Goal: Find specific page/section: Find specific page/section

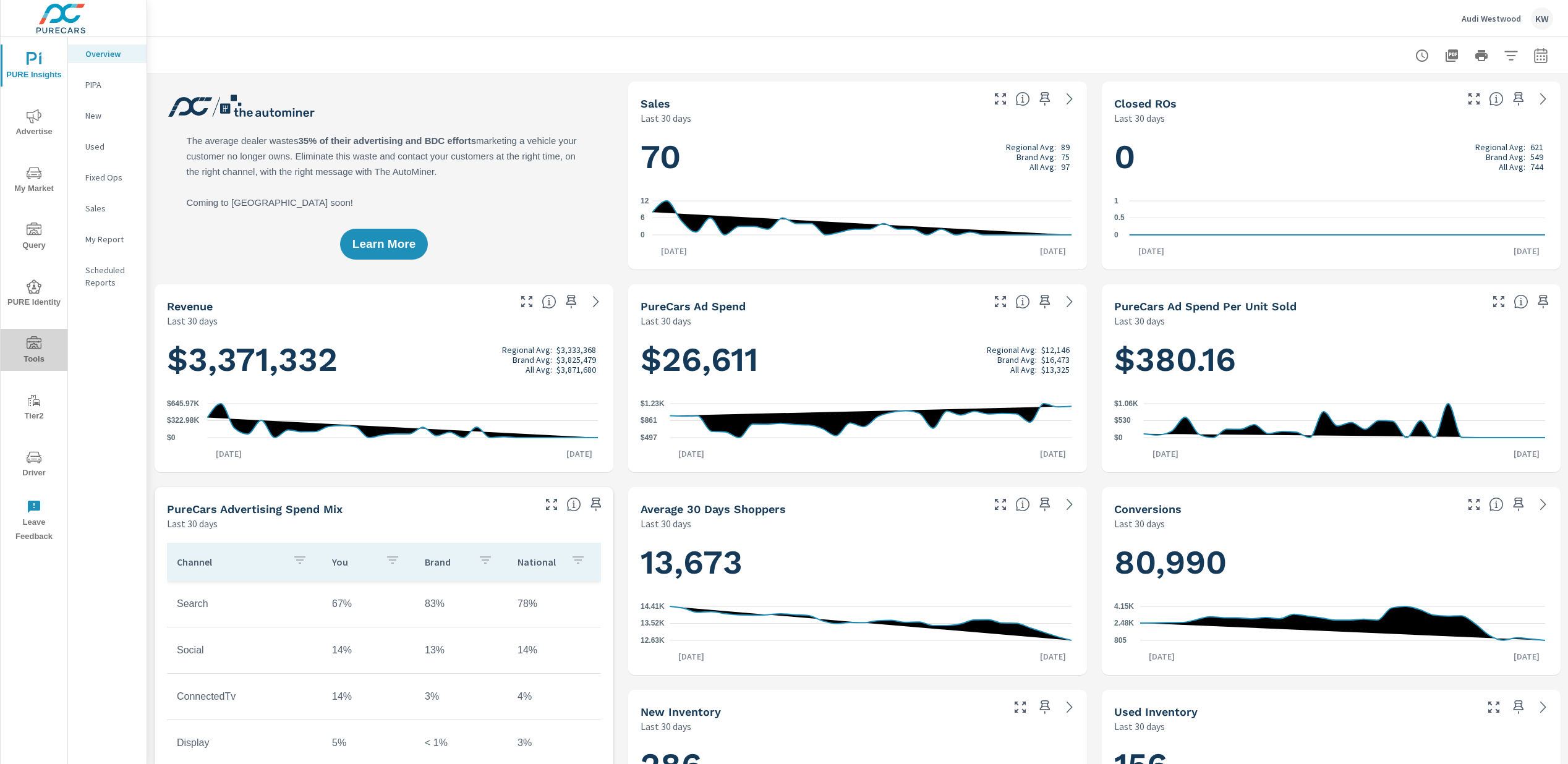
click at [35, 356] on span "Tools" at bounding box center [34, 351] width 59 height 31
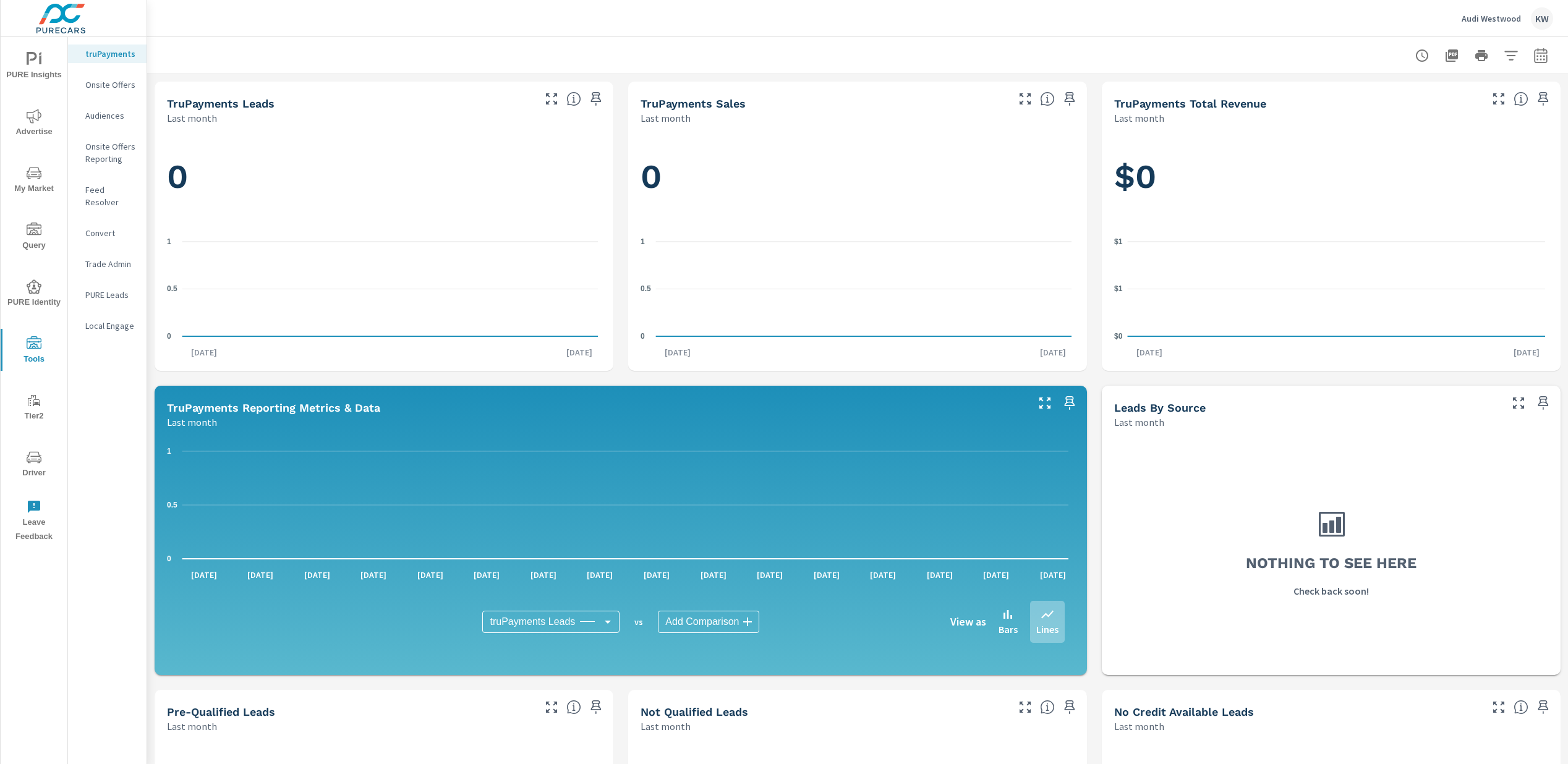
click at [41, 467] on span "Driver" at bounding box center [34, 465] width 59 height 31
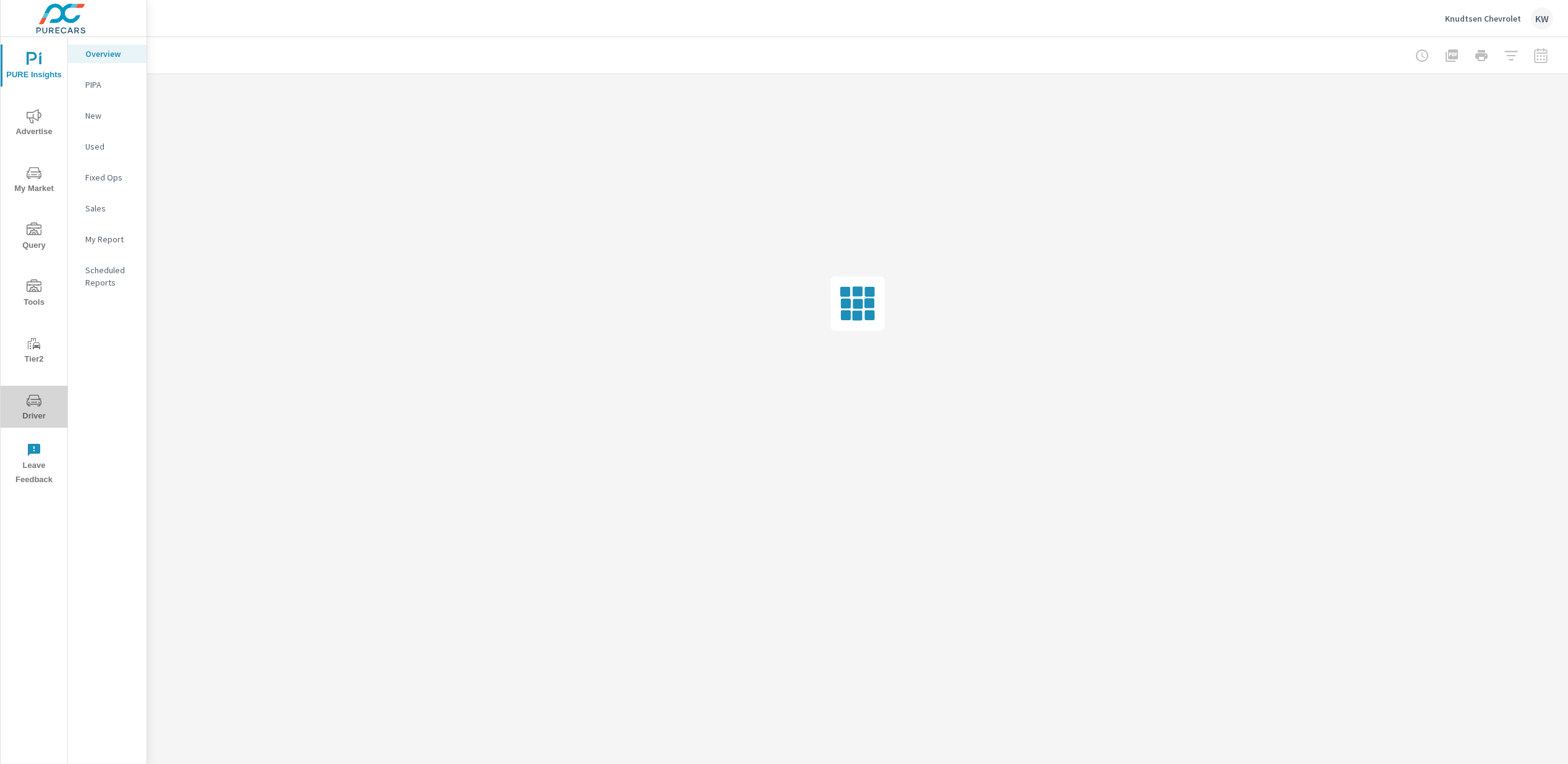
drag, startPoint x: 34, startPoint y: 406, endPoint x: 33, endPoint y: 413, distance: 7.1
click at [34, 406] on icon "nav menu" at bounding box center [34, 400] width 15 height 15
